Goal: Information Seeking & Learning: Check status

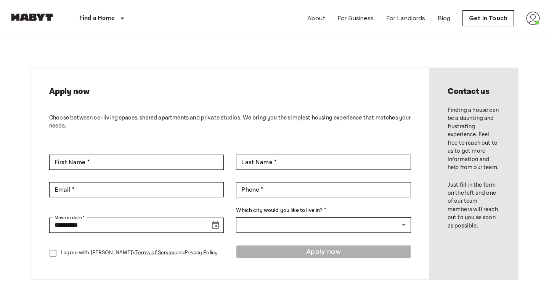
click at [531, 21] on img at bounding box center [533, 18] width 14 height 14
click at [496, 34] on li "Profile" at bounding box center [505, 32] width 76 height 14
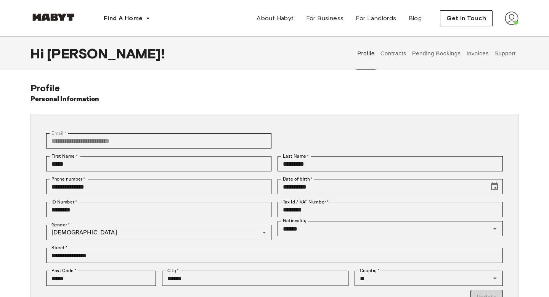
click at [482, 47] on button "Invoices" at bounding box center [478, 54] width 24 height 34
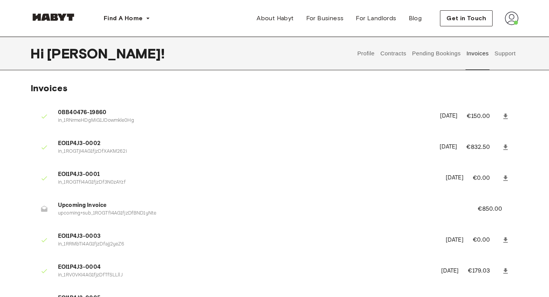
click at [507, 58] on button "Support" at bounding box center [504, 54] width 23 height 34
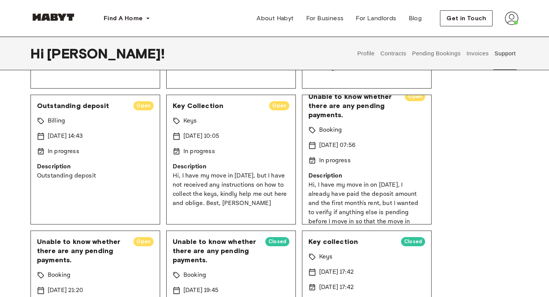
scroll to position [10, 0]
click at [219, 138] on p "15 Sep 2025 10:05" at bounding box center [201, 136] width 36 height 9
click at [229, 189] on p "Hi, I have my move in today, but I have not received any instructions on how to…" at bounding box center [231, 189] width 117 height 37
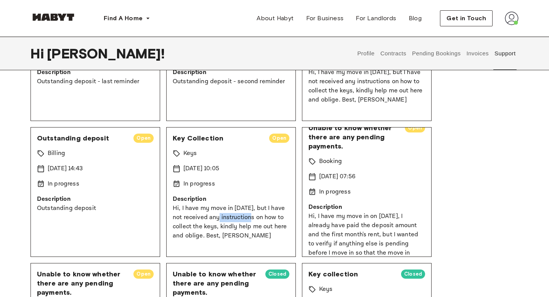
scroll to position [140, 0]
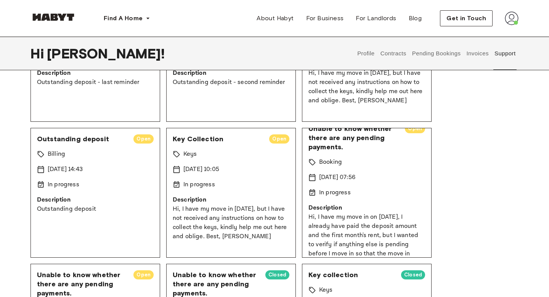
click at [227, 143] on span "Key Collection" at bounding box center [218, 138] width 90 height 9
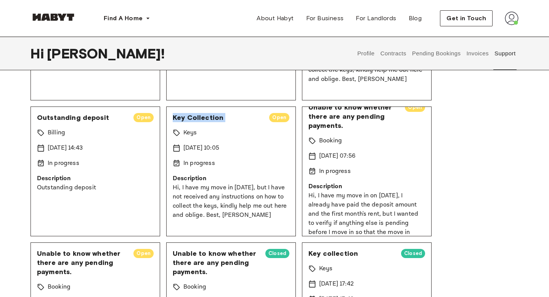
scroll to position [153, 0]
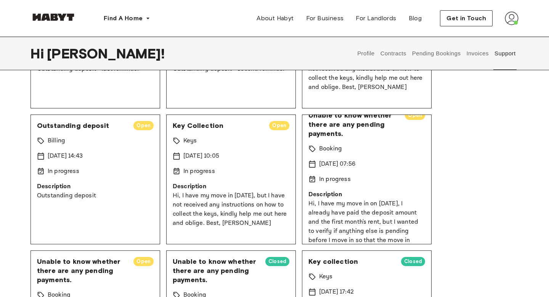
click at [202, 177] on div "Key Collection Open Keys 15 Sep 2025 10:05 In progress Description Hi, I have m…" at bounding box center [231, 179] width 130 height 130
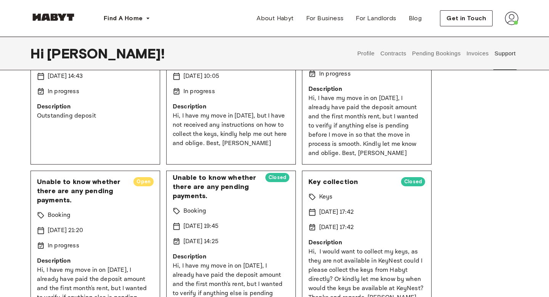
scroll to position [0, 0]
